Goal: Information Seeking & Learning: Check status

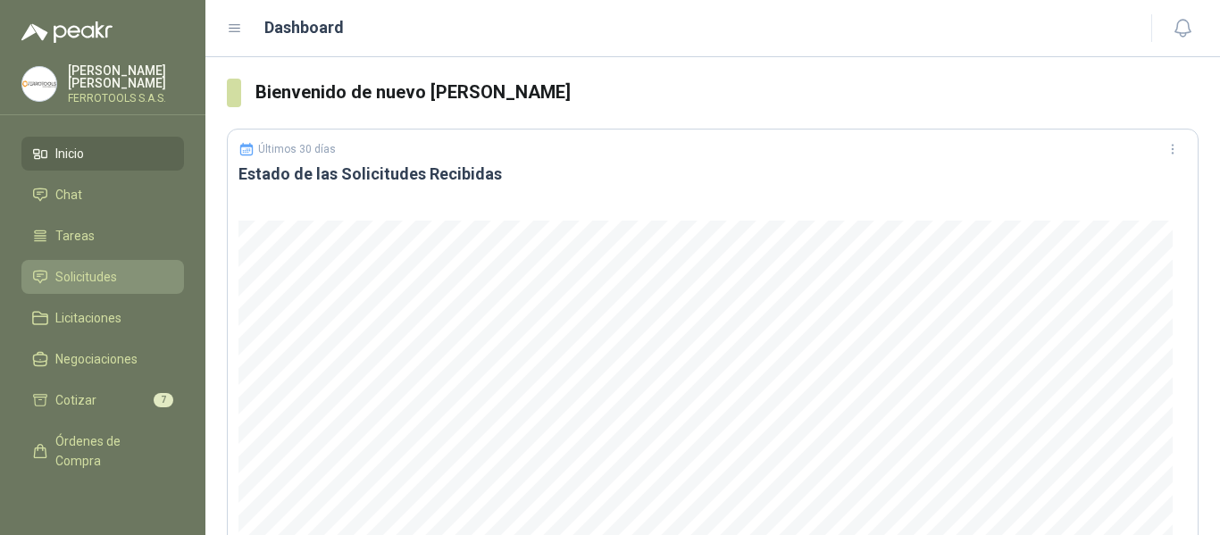
click at [81, 281] on span "Solicitudes" at bounding box center [86, 277] width 62 height 20
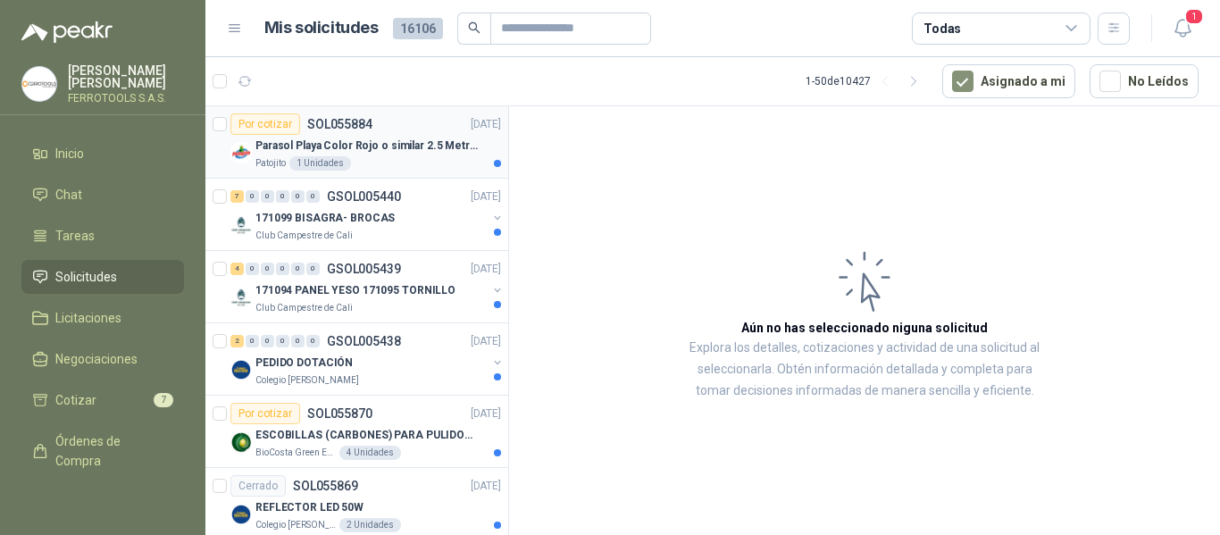
click at [362, 125] on p "SOL055884" at bounding box center [339, 124] width 65 height 13
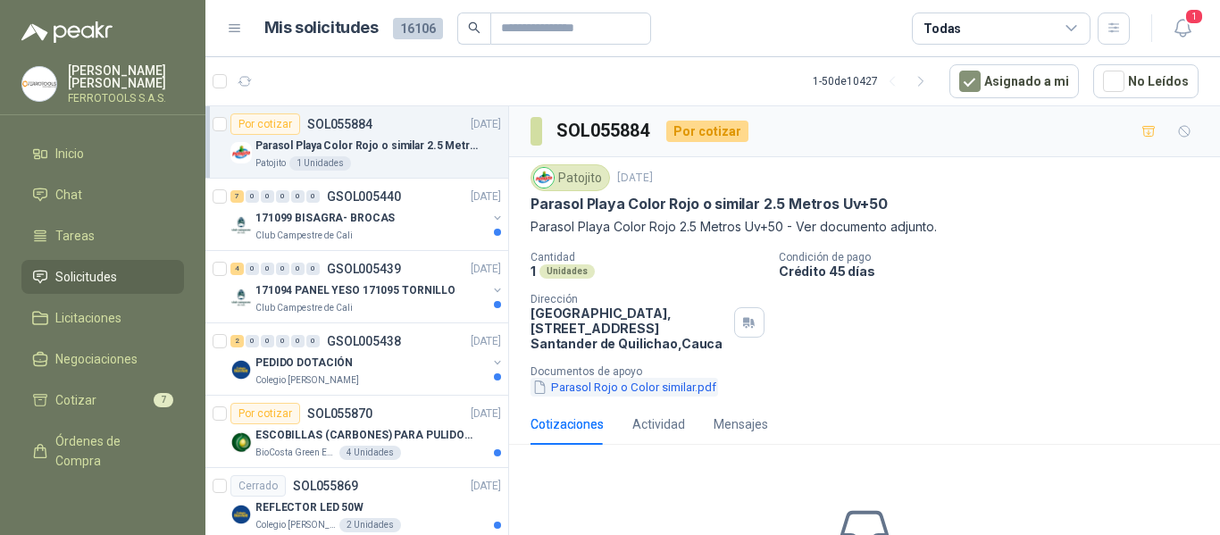
click at [646, 391] on button "Parasol Rojo o Color similar.pdf" at bounding box center [624, 387] width 188 height 19
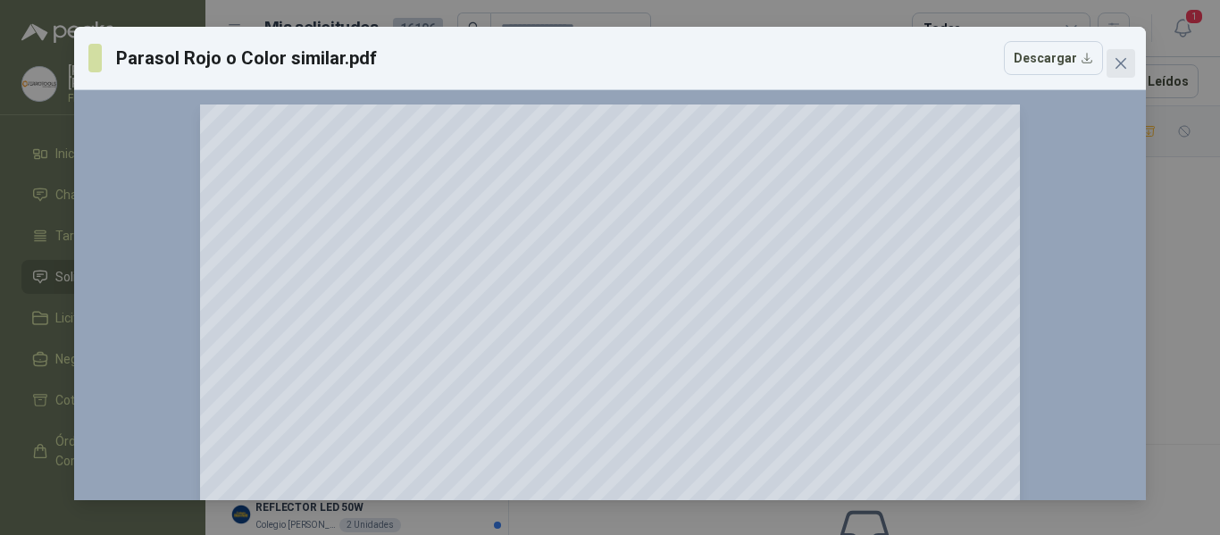
click at [1127, 70] on icon "close" at bounding box center [1120, 63] width 14 height 14
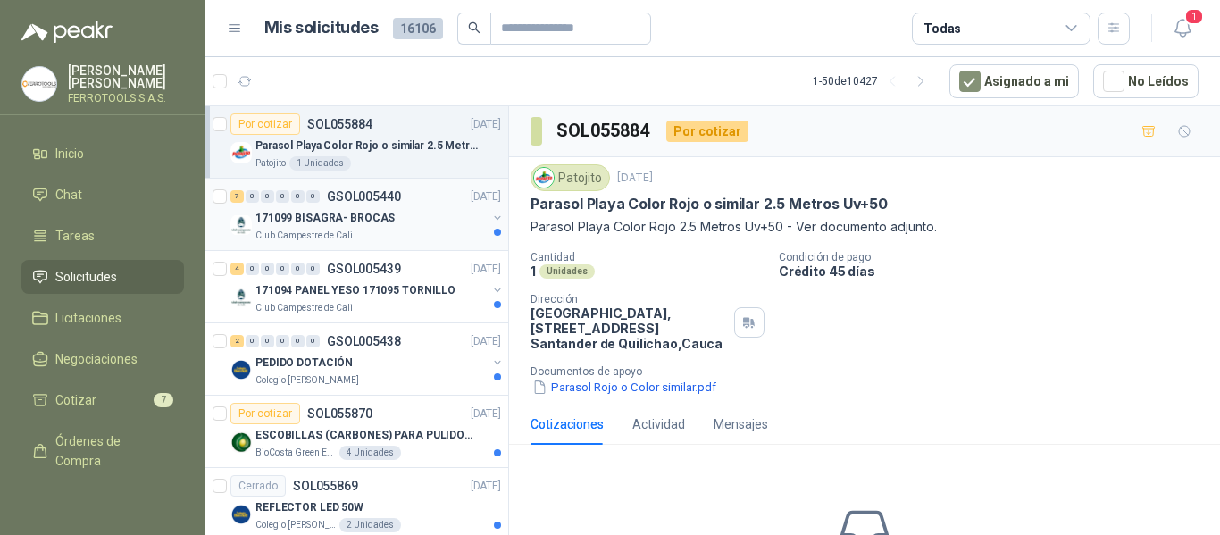
click at [354, 227] on div "171099 BISAGRA- BROCAS" at bounding box center [370, 217] width 231 height 21
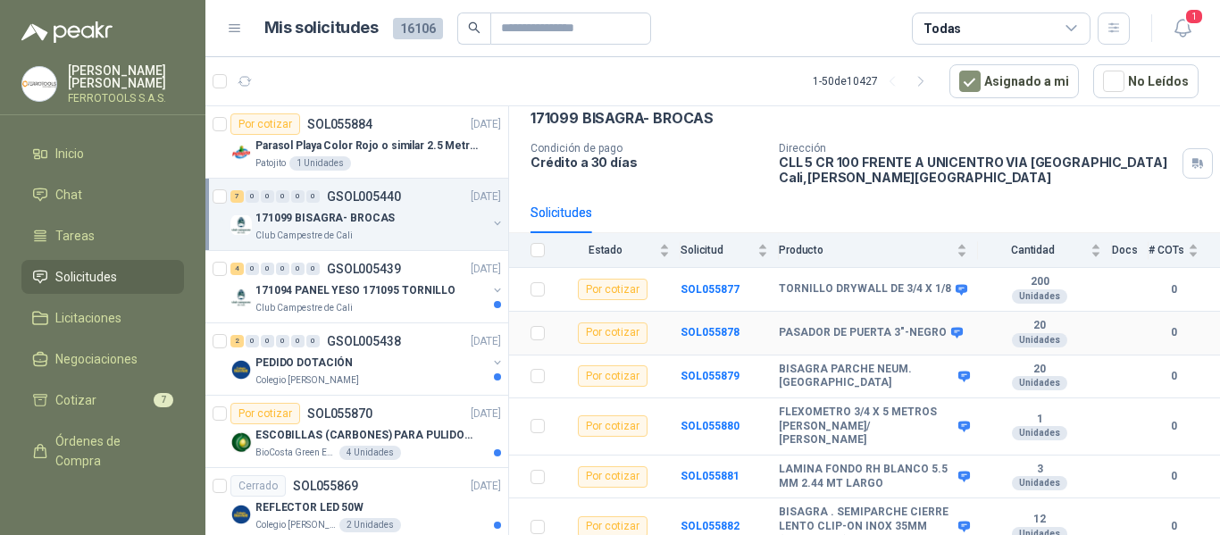
scroll to position [134, 0]
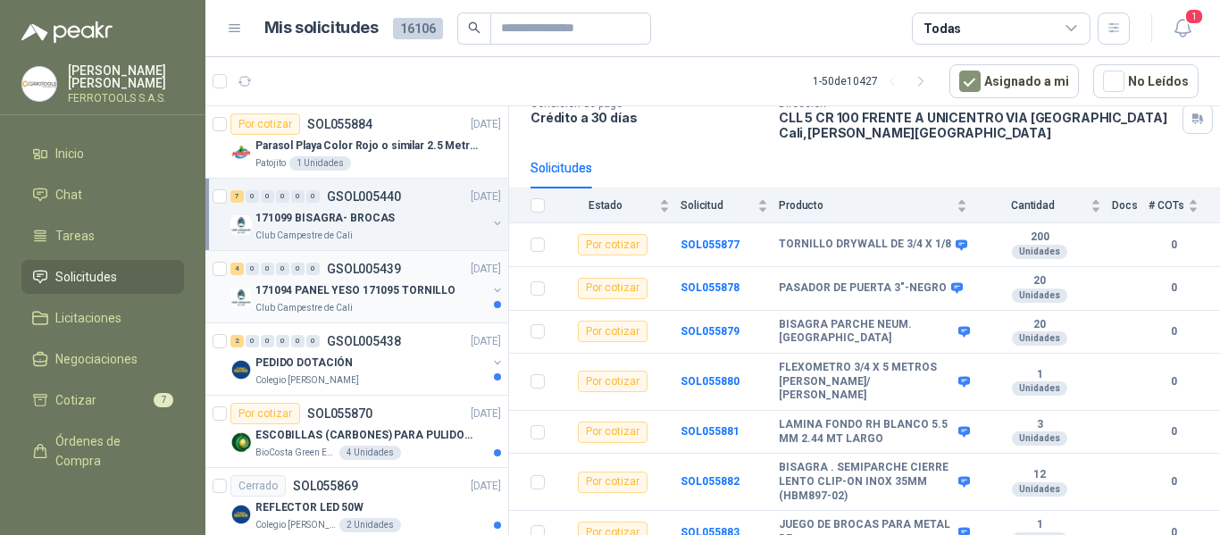
click at [431, 299] on div "171094 PANEL YESO 171095 TORNILLO" at bounding box center [370, 289] width 231 height 21
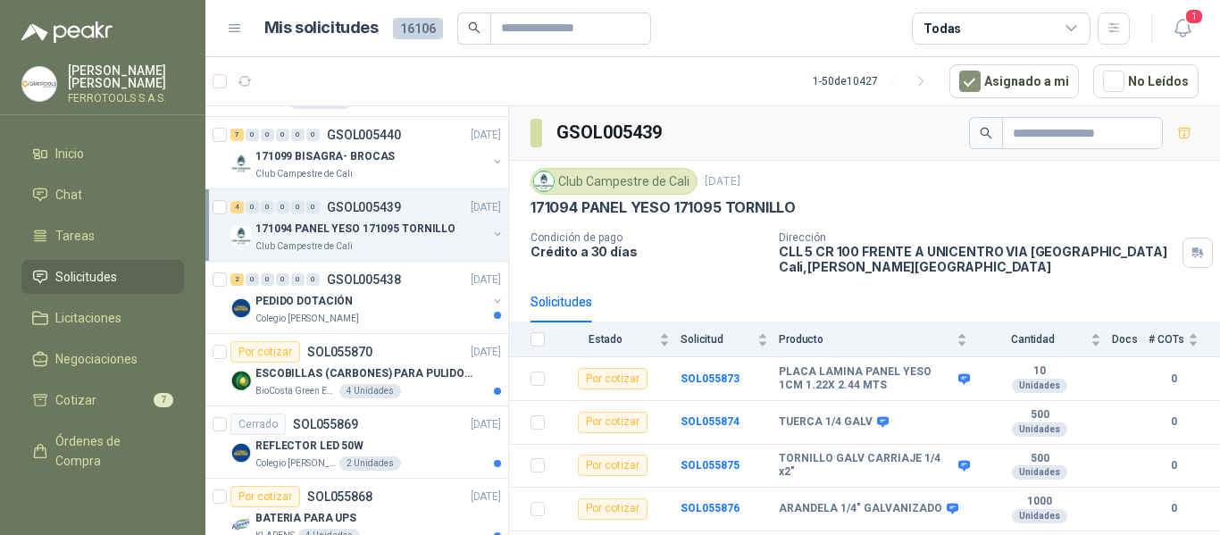
scroll to position [89, 0]
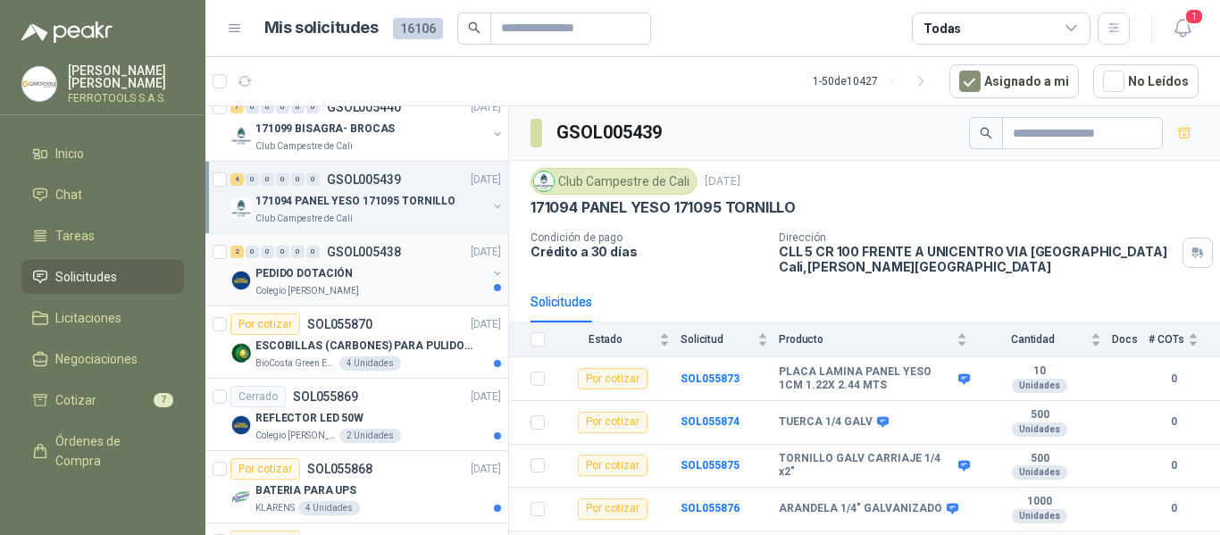
click at [406, 277] on div "PEDIDO DOTACIÓN" at bounding box center [370, 273] width 231 height 21
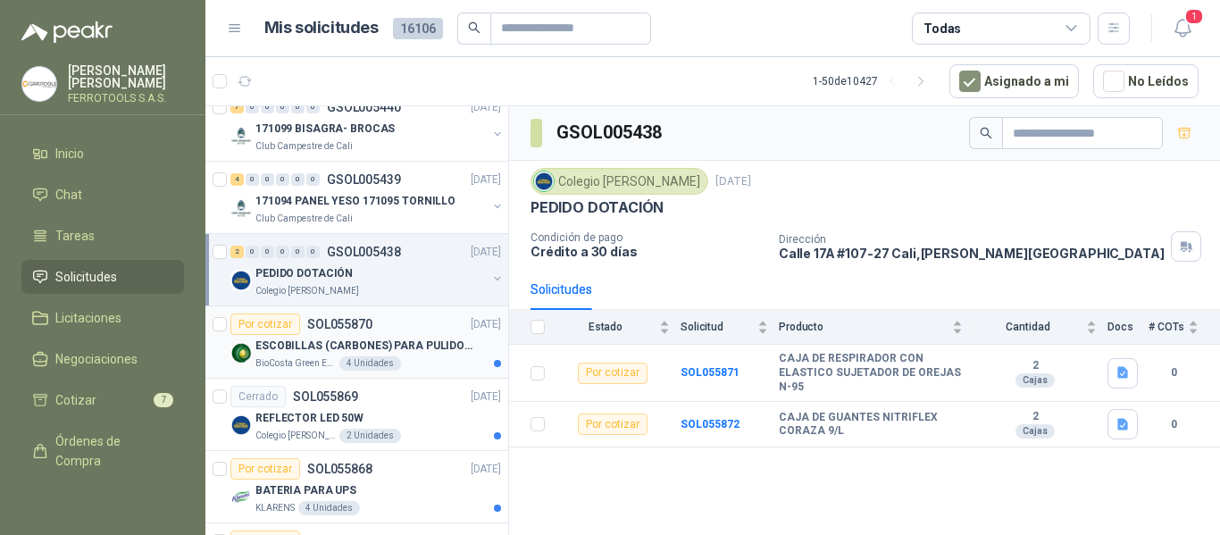
click at [446, 346] on p "ESCOBILLAS (CARBONES) PARA PULIDORA DEWALT" at bounding box center [366, 346] width 222 height 17
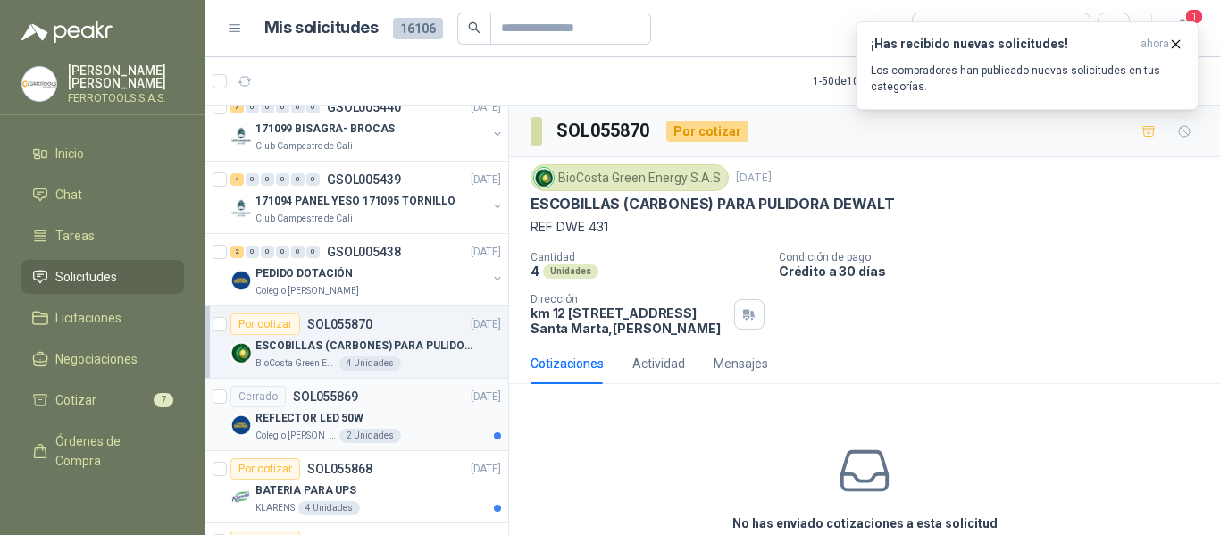
click at [422, 406] on div "Cerrado SOL055869 [DATE]" at bounding box center [365, 396] width 271 height 21
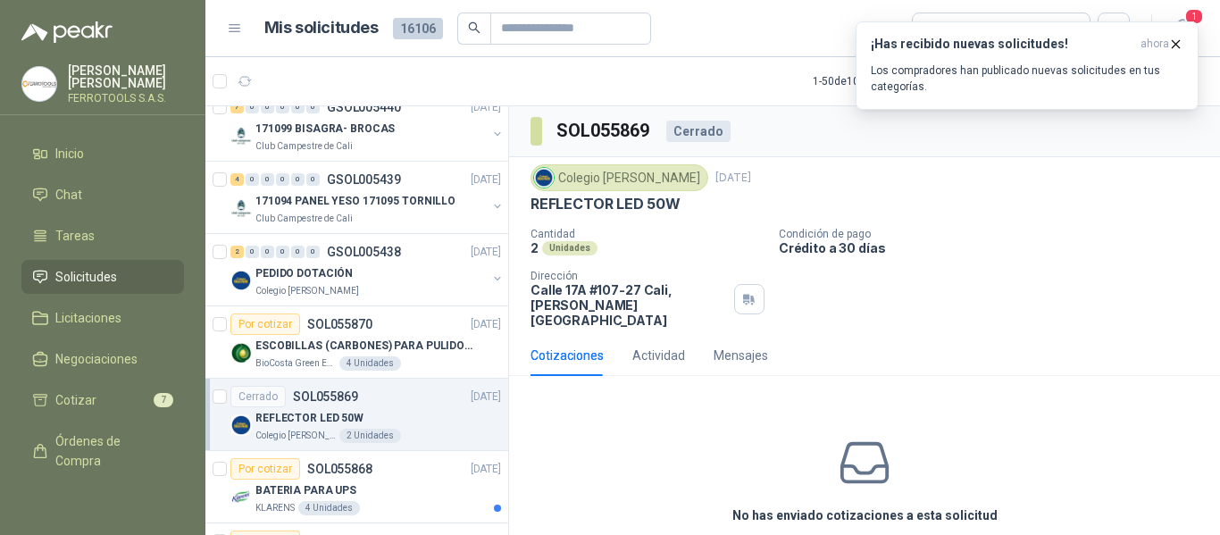
scroll to position [13, 0]
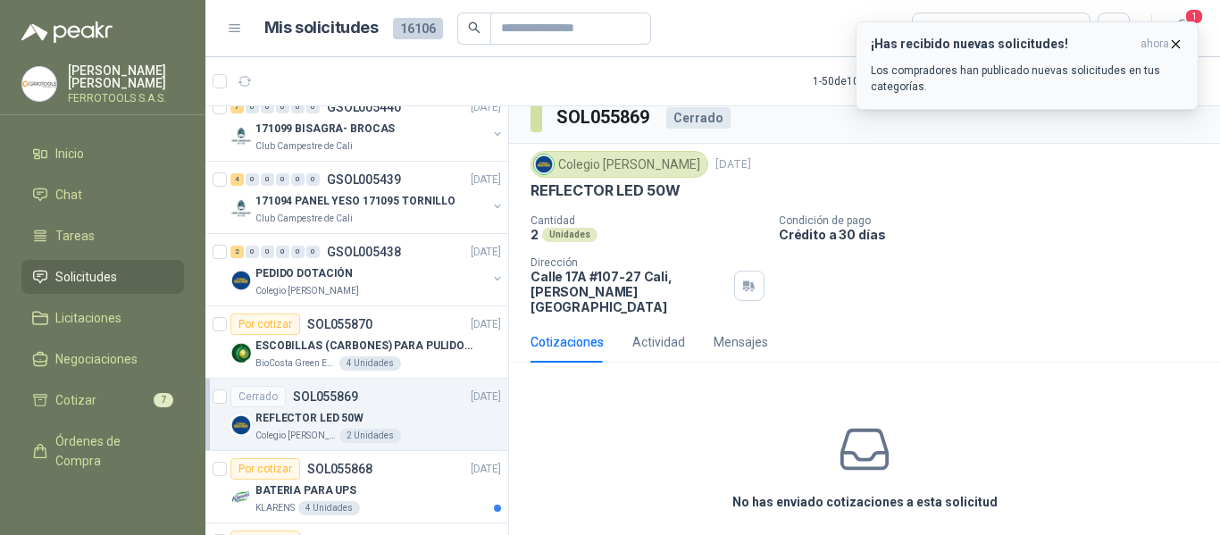
click at [1174, 47] on icon "button" at bounding box center [1175, 44] width 15 height 15
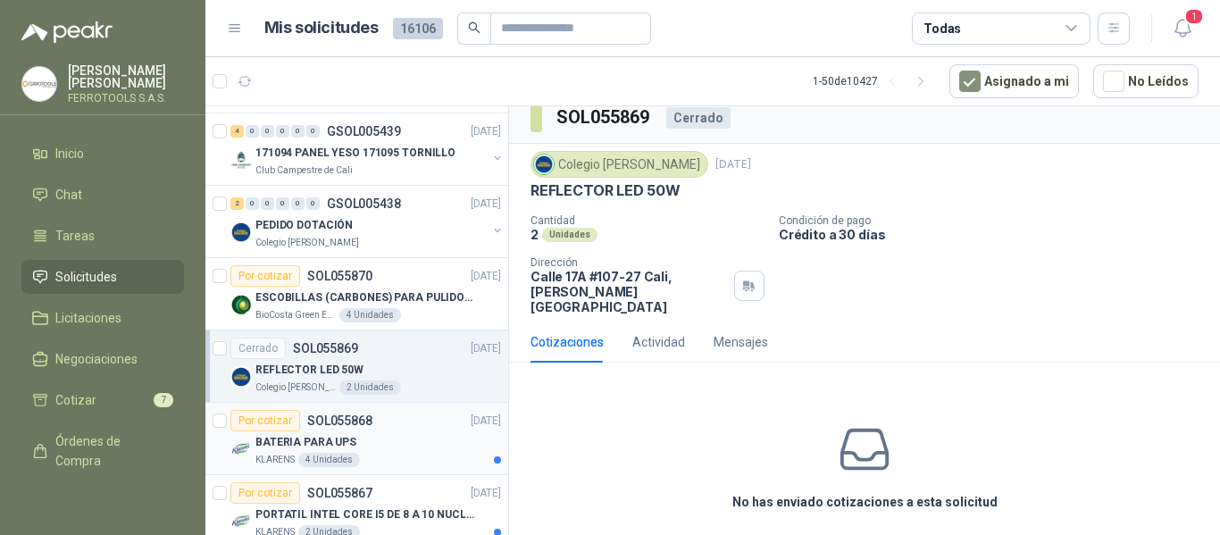
scroll to position [268, 0]
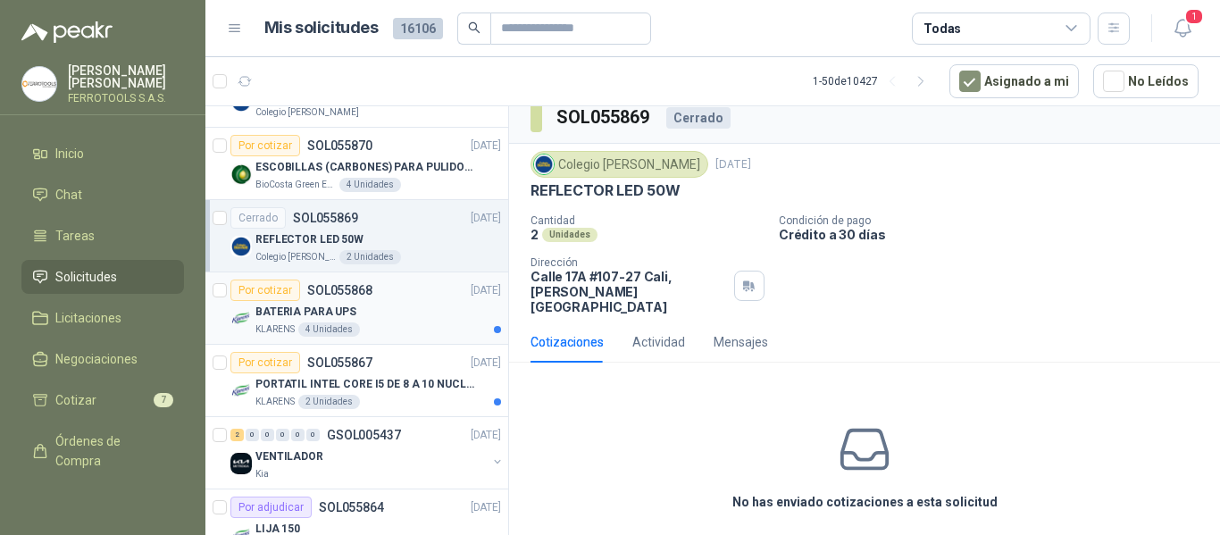
click at [418, 320] on div "BATERIA PARA UPS" at bounding box center [378, 311] width 246 height 21
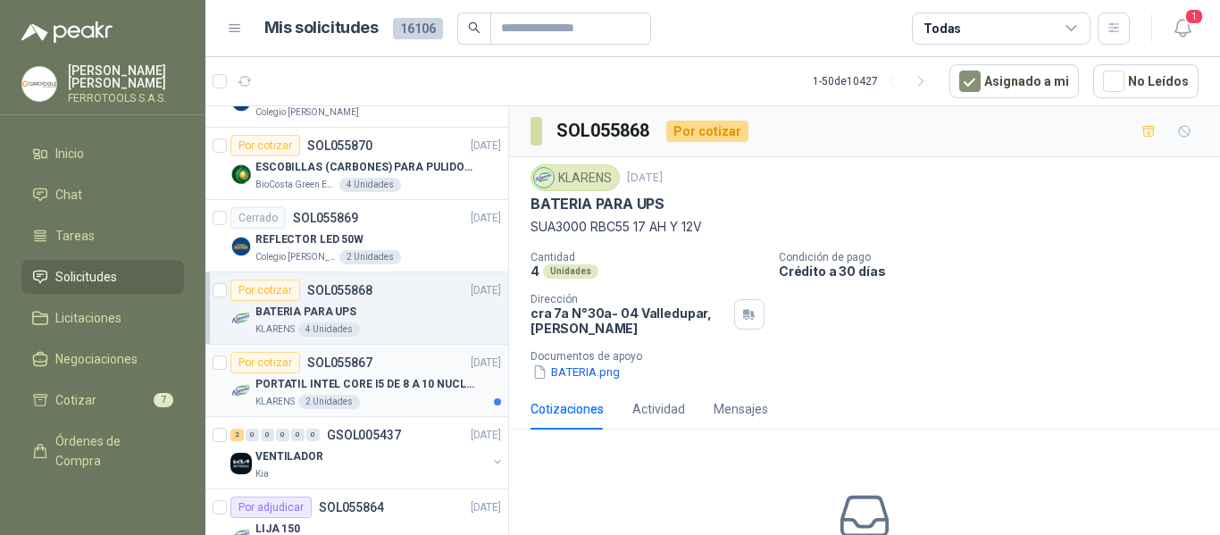
click at [437, 406] on div "KLARENS 2 Unidades" at bounding box center [378, 402] width 246 height 14
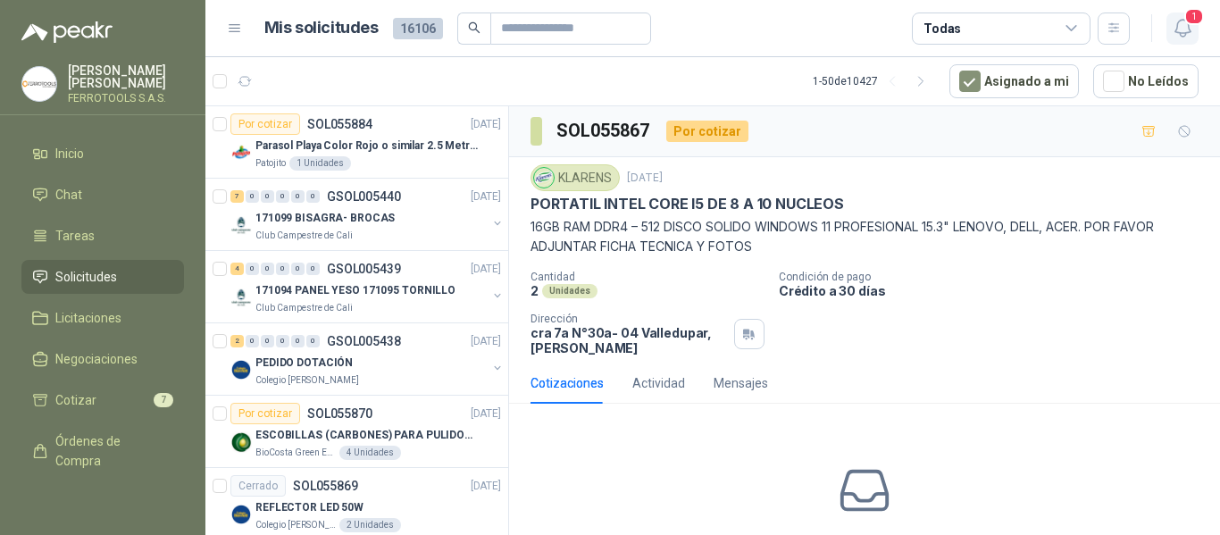
click at [1172, 38] on icon "button" at bounding box center [1183, 28] width 22 height 22
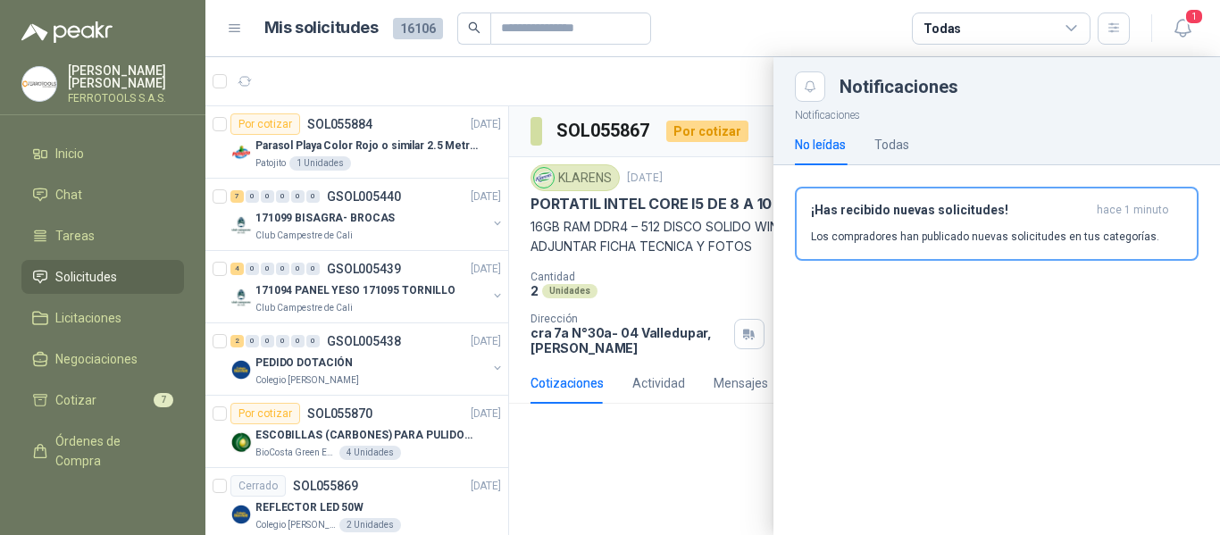
click at [953, 251] on button "¡Has recibido nuevas solicitudes! hace 1 minuto Los compradores han publicado n…" at bounding box center [997, 224] width 404 height 74
